Goal: Check status: Check status

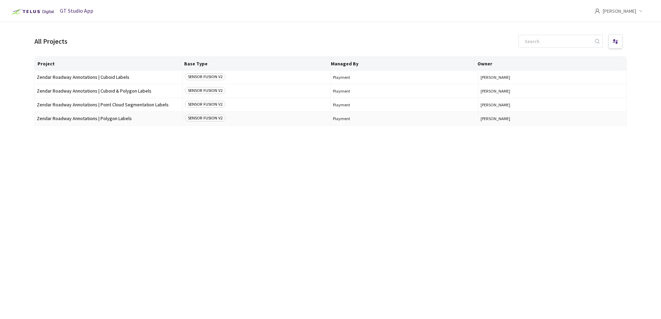
click at [96, 117] on span "Zendar Roadway Annotations | Polygon Labels" at bounding box center [109, 118] width 144 height 5
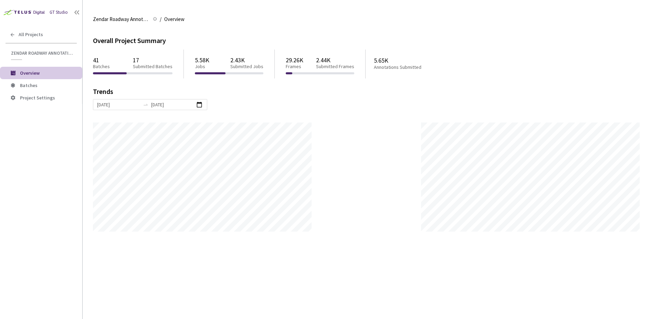
scroll to position [319, 661]
click at [52, 86] on span "Batches" at bounding box center [48, 86] width 57 height 6
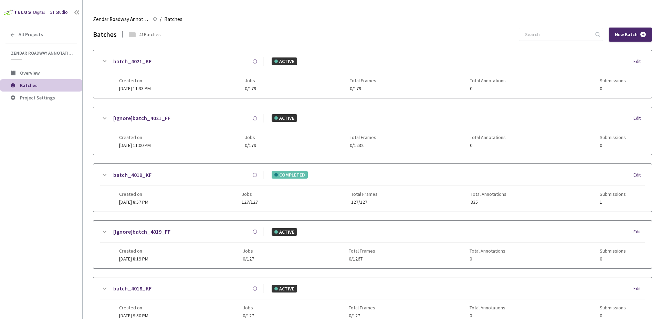
click at [224, 177] on div "batch_4019_KF" at bounding box center [185, 175] width 155 height 9
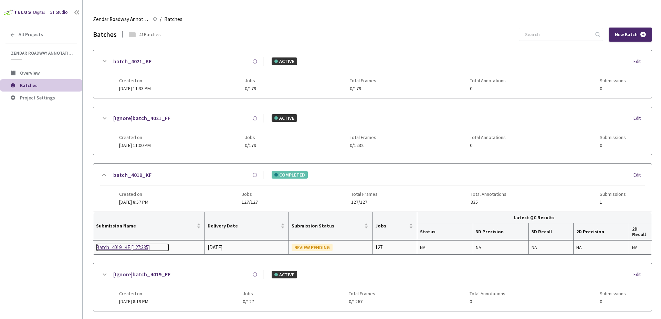
click at [106, 248] on div "Batch_4019_KF [127:335]" at bounding box center [132, 247] width 73 height 8
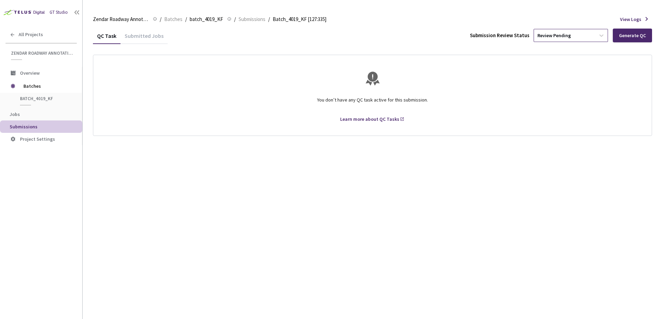
click at [575, 33] on div "Review Pending" at bounding box center [564, 35] width 61 height 11
click at [547, 81] on p "Approve submission batch for export." at bounding box center [571, 82] width 74 height 4
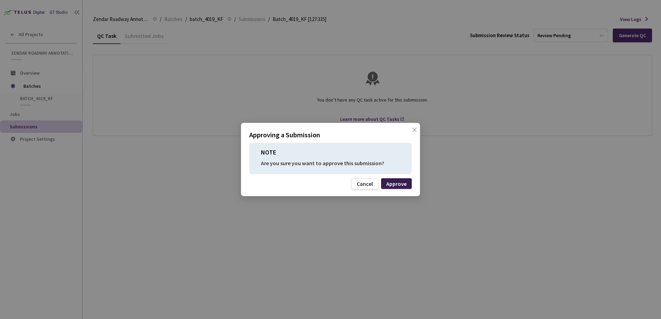
click at [401, 185] on div "Approve" at bounding box center [396, 184] width 20 height 6
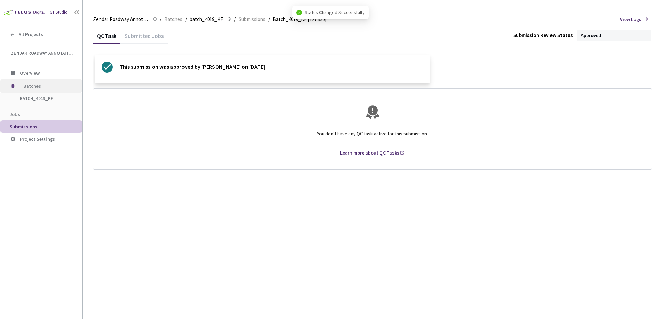
click at [46, 85] on span "Batches" at bounding box center [46, 86] width 47 height 14
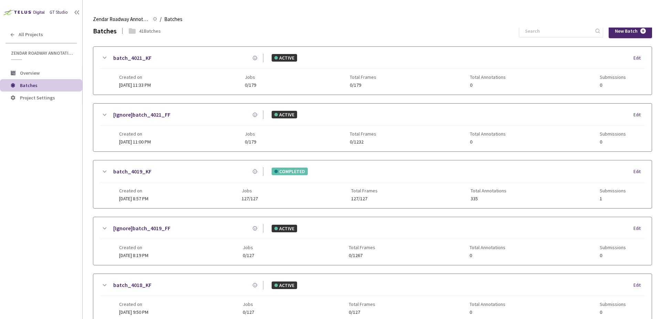
scroll to position [0, 0]
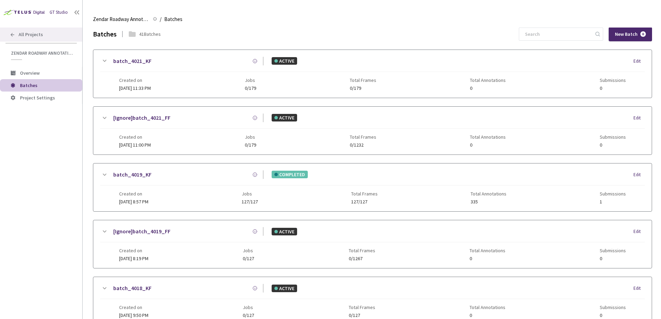
click at [43, 34] on div "All Projects" at bounding box center [41, 35] width 82 height 14
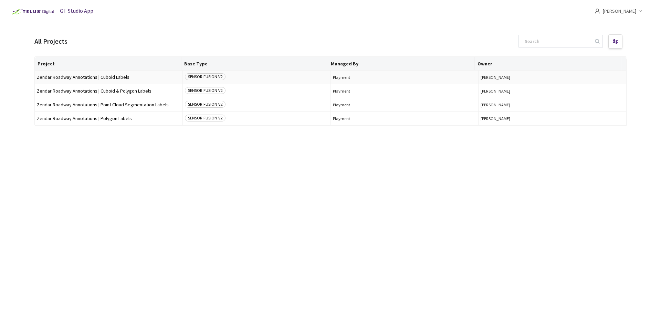
click at [127, 78] on span "Zendar Roadway Annotations | Cuboid Labels" at bounding box center [109, 77] width 144 height 5
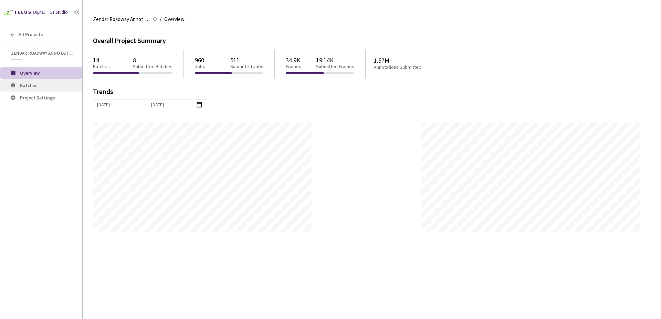
scroll to position [319, 661]
click at [42, 83] on li "Batches" at bounding box center [41, 85] width 82 height 12
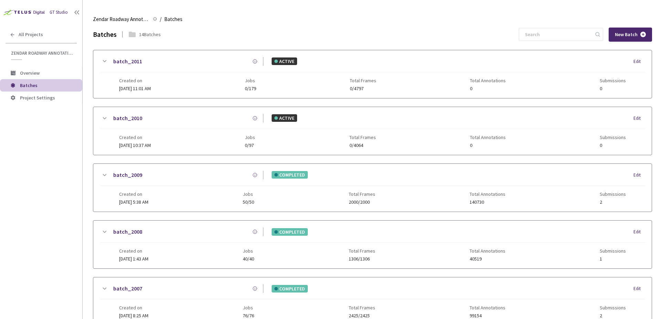
click at [202, 193] on div "Created on [DATE] 5:38 AM Jobs 50/50 Total Frames 2000/2000 Total Annotations 1…" at bounding box center [372, 195] width 506 height 19
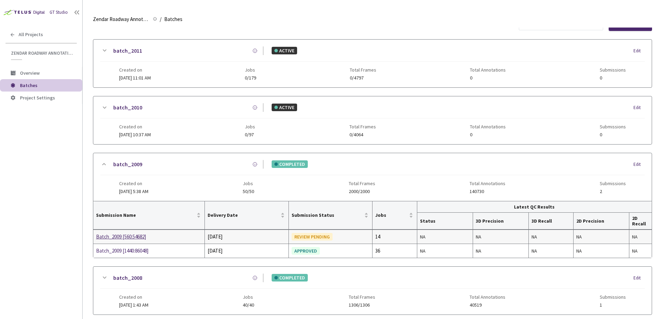
scroll to position [19, 0]
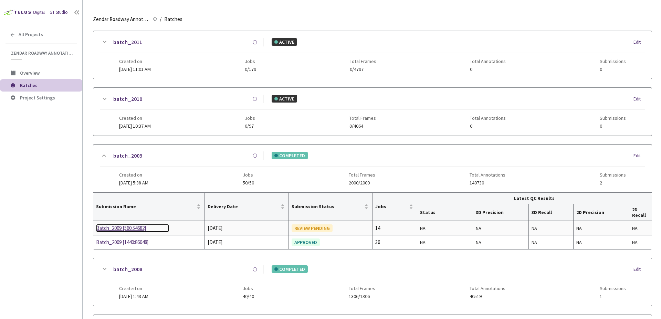
click at [126, 229] on div "Batch_2009 [560:54682]" at bounding box center [132, 228] width 73 height 8
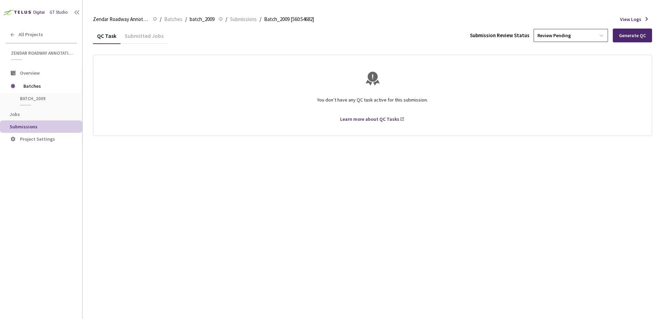
click at [577, 33] on div "Review Pending" at bounding box center [564, 35] width 61 height 11
click at [559, 73] on p "Approve" at bounding box center [571, 72] width 74 height 7
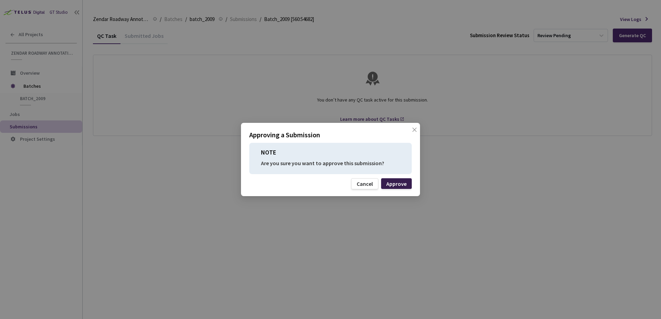
click at [400, 181] on div "Approve" at bounding box center [396, 184] width 20 height 6
